Goal: Task Accomplishment & Management: Use online tool/utility

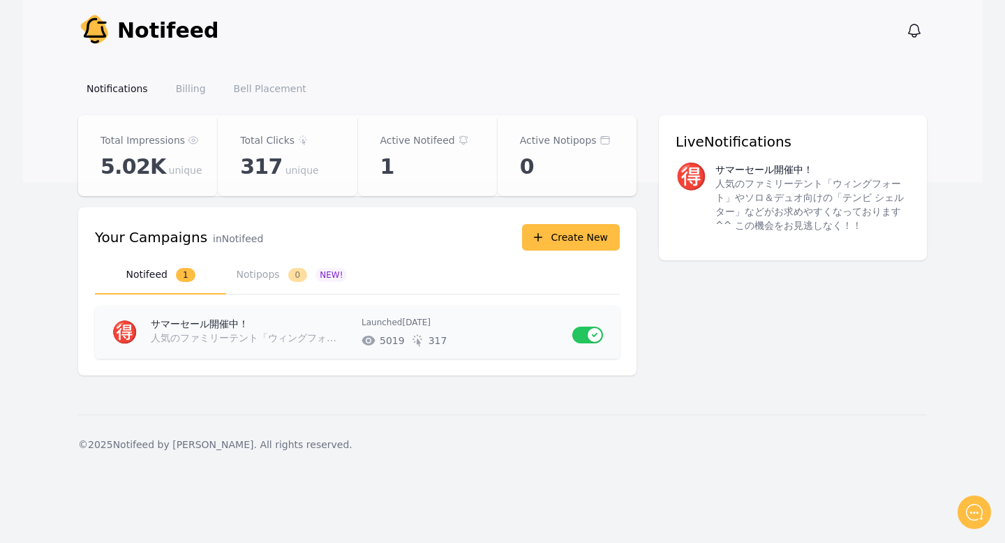
click at [243, 318] on p "サマーセール開催中！" at bounding box center [251, 324] width 200 height 14
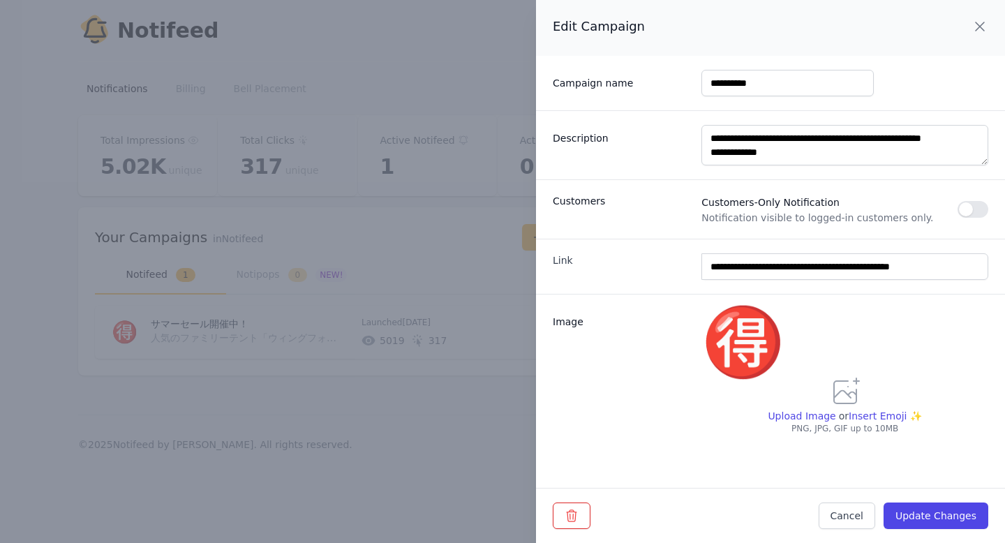
click at [975, 24] on icon "button" at bounding box center [979, 26] width 8 height 8
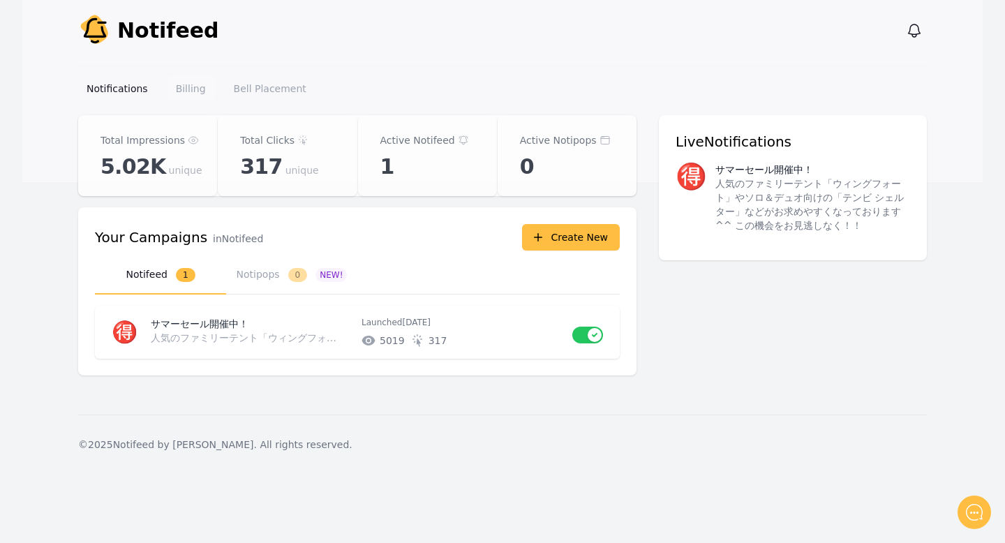
click at [200, 87] on link "Billing" at bounding box center [190, 88] width 47 height 25
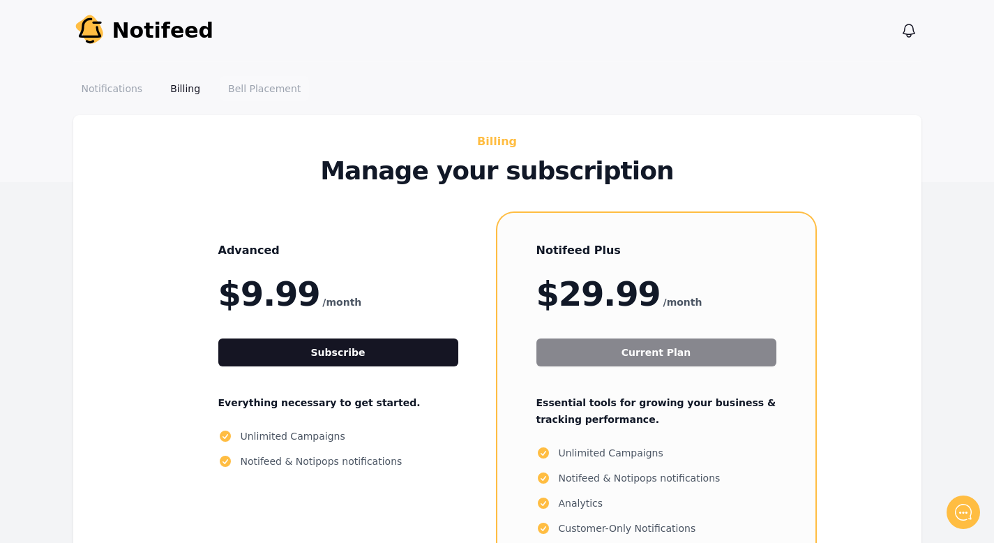
click at [277, 91] on link "Bell Placement" at bounding box center [264, 88] width 89 height 25
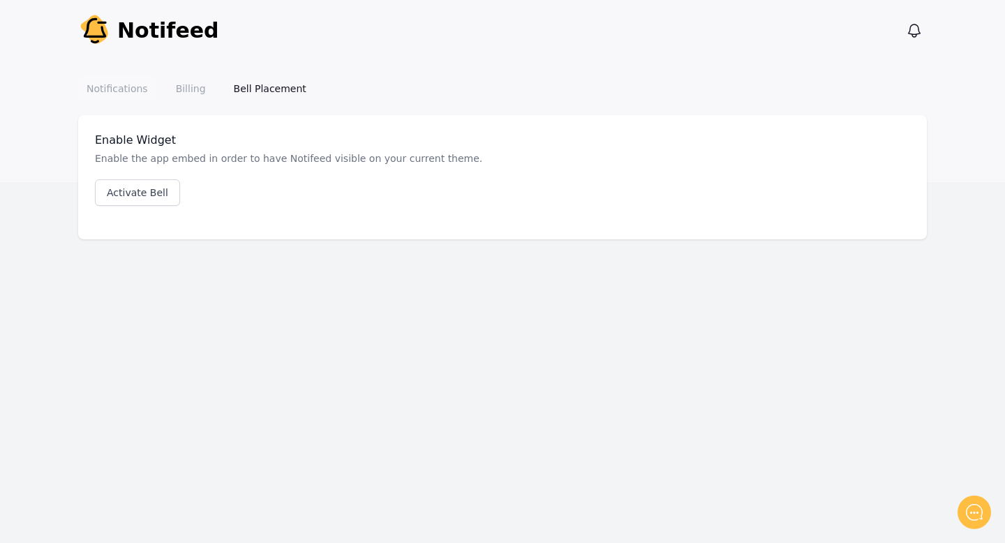
click at [121, 91] on link "Notifications" at bounding box center [117, 88] width 78 height 25
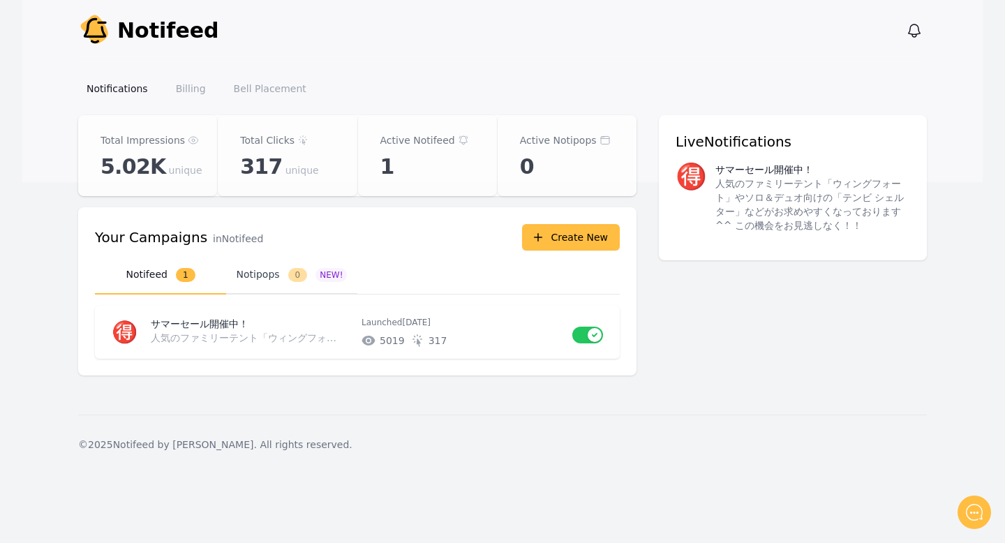
click at [257, 268] on button "Notipops 0 NEW!" at bounding box center [291, 275] width 131 height 38
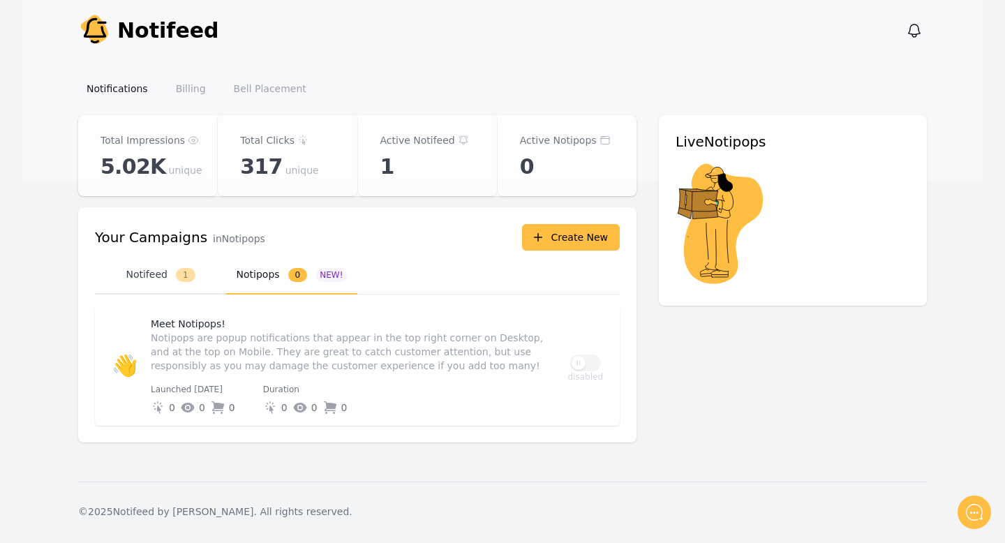
click at [167, 278] on button "Notifeed 1" at bounding box center [160, 275] width 131 height 38
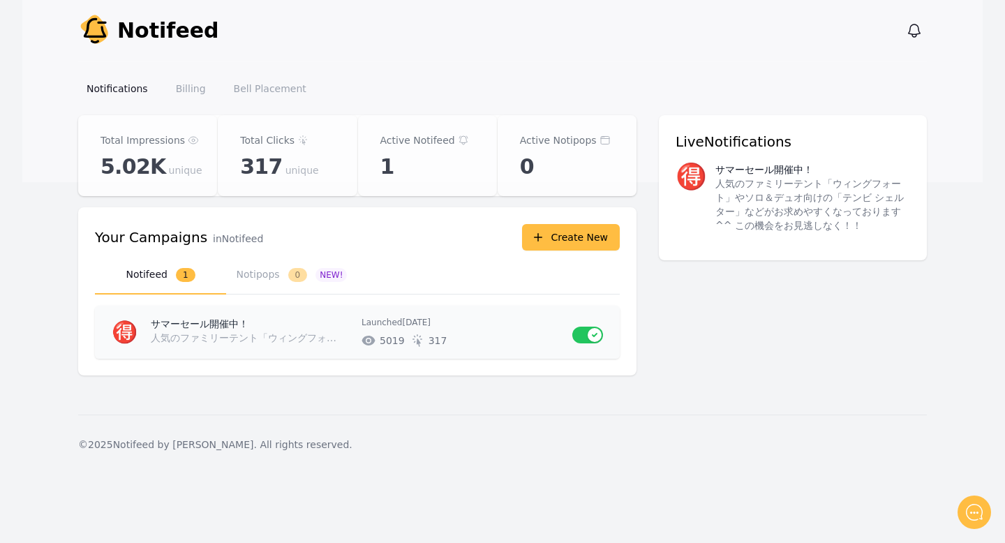
click at [316, 329] on p "サマーセール開催中！" at bounding box center [251, 324] width 200 height 14
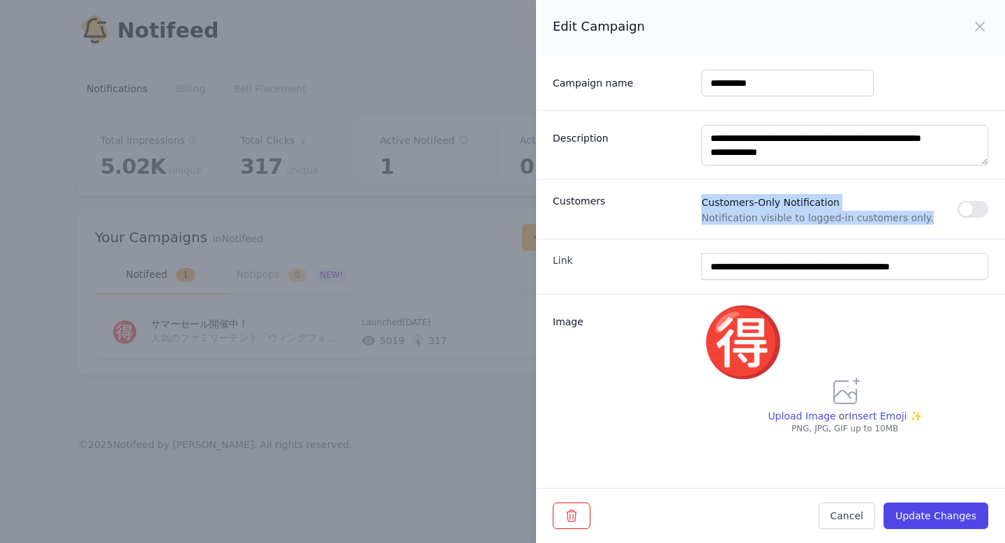
drag, startPoint x: 695, startPoint y: 202, endPoint x: 919, endPoint y: 219, distance: 225.3
click at [919, 219] on div "Customers Customers-Only Notification Notification visible to logged-in custome…" at bounding box center [770, 208] width 469 height 59
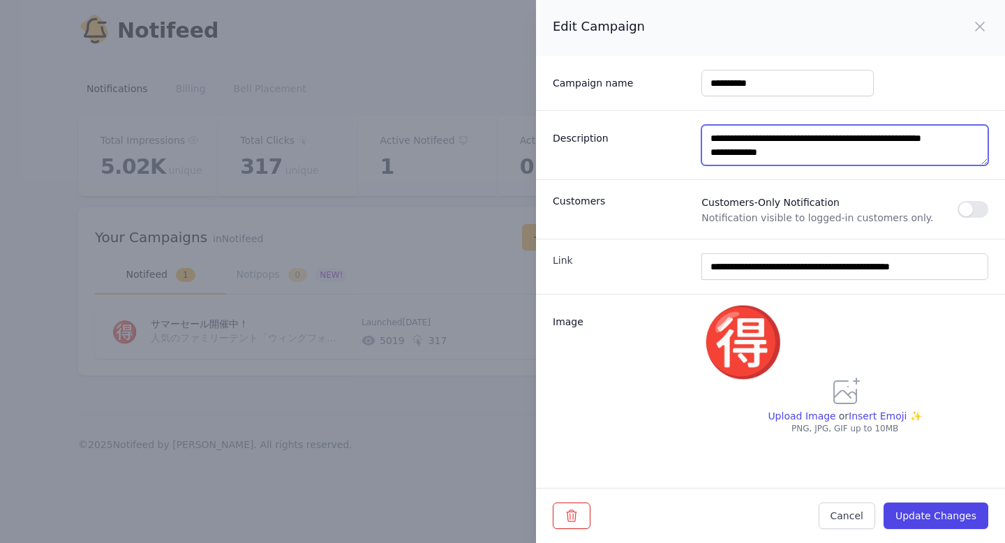
click at [735, 153] on textarea "**********" at bounding box center [844, 145] width 287 height 40
click at [971, 26] on icon "button" at bounding box center [979, 26] width 17 height 17
